Goal: Contribute content

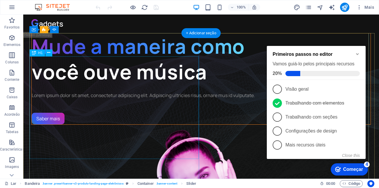
click at [76, 85] on div "Mude a maneira como você ouve música" at bounding box center [201, 58] width 338 height 51
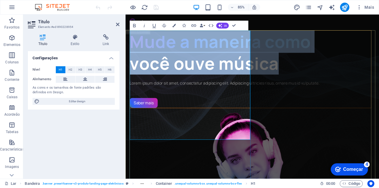
click at [218, 85] on h1 "Mude a maneira como você ouve música" at bounding box center [272, 58] width 284 height 51
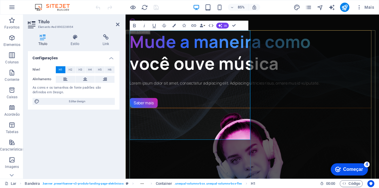
drag, startPoint x: 205, startPoint y: 146, endPoint x: 202, endPoint y: 136, distance: 10.1
click at [205, 85] on h1 "Mude a maneira como você ouve música" at bounding box center [272, 58] width 284 height 51
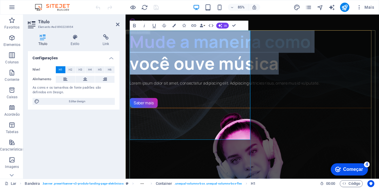
drag, startPoint x: 209, startPoint y: 156, endPoint x: 135, endPoint y: 47, distance: 132.0
click at [135, 47] on h1 "Mude a maneira como você ouve música" at bounding box center [272, 58] width 284 height 51
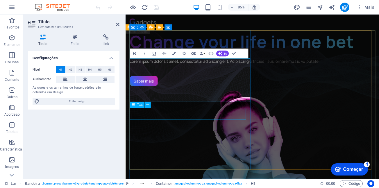
click at [165, 73] on div "Lorem ipsum dolor sit amet, consectetur adipiscing elit. Adipiscing ultricies r…" at bounding box center [272, 69] width 284 height 7
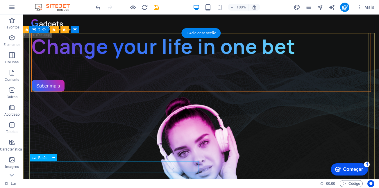
click at [46, 91] on div "Saber mais" at bounding box center [201, 86] width 338 height 12
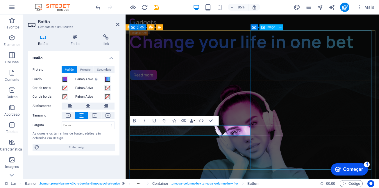
click at [288, 95] on figure "1/3" at bounding box center [272, 189] width 284 height 195
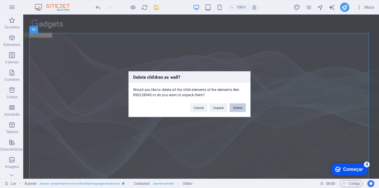
click at [239, 105] on button "Delete" at bounding box center [237, 107] width 16 height 9
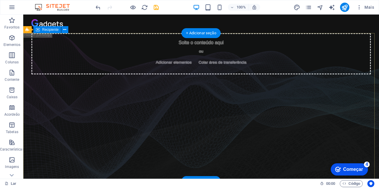
click at [269, 45] on div "Solte o conteúdo aqui ou Adicionar elementos Colar área de transferência" at bounding box center [200, 53] width 355 height 41
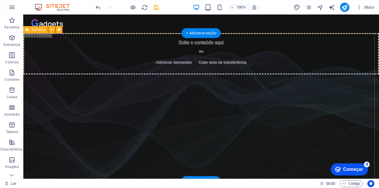
click at [247, 37] on div "Solte o conteúdo aqui ou Adicionar elementos Colar área de transferência" at bounding box center [200, 107] width 355 height 148
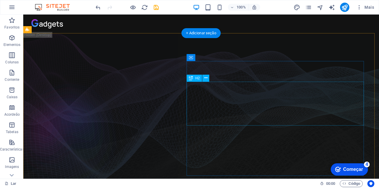
drag, startPoint x: 262, startPoint y: 95, endPoint x: 184, endPoint y: 109, distance: 79.3
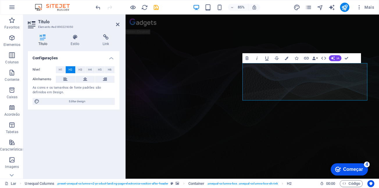
drag, startPoint x: 392, startPoint y: 82, endPoint x: 261, endPoint y: 91, distance: 131.2
drag, startPoint x: 372, startPoint y: 107, endPoint x: 266, endPoint y: 105, distance: 105.7
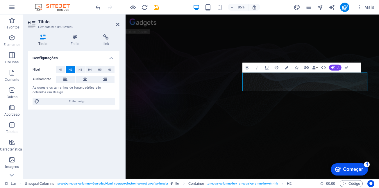
click at [378, 53] on figure at bounding box center [274, 108] width 298 height 151
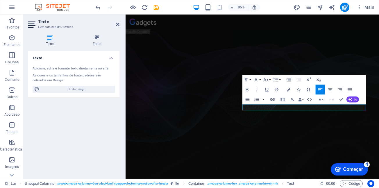
click at [378, 44] on figure at bounding box center [274, 108] width 298 height 151
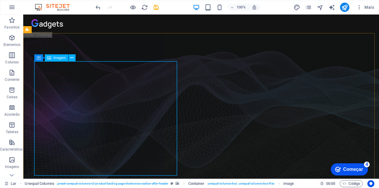
click at [52, 60] on div "Imagem" at bounding box center [57, 57] width 24 height 7
click at [74, 59] on button at bounding box center [72, 57] width 7 height 7
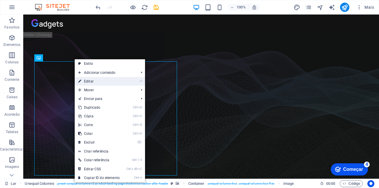
click at [112, 80] on link "⏎ Editar" at bounding box center [99, 81] width 48 height 9
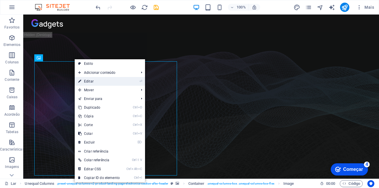
select select "%"
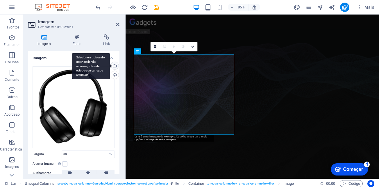
click at [114, 67] on div "Selecione arquivos do gerenciador de arquivos, fotos de estoque ou carregue arq…" at bounding box center [114, 66] width 9 height 9
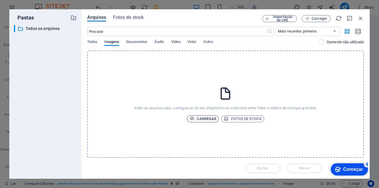
click at [207, 119] on font "Carregar" at bounding box center [206, 118] width 19 height 4
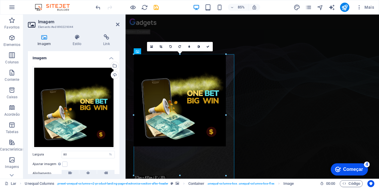
drag, startPoint x: 213, startPoint y: 95, endPoint x: 227, endPoint y: 64, distance: 33.3
type input "373"
select select "px"
